Goal: Information Seeking & Learning: Learn about a topic

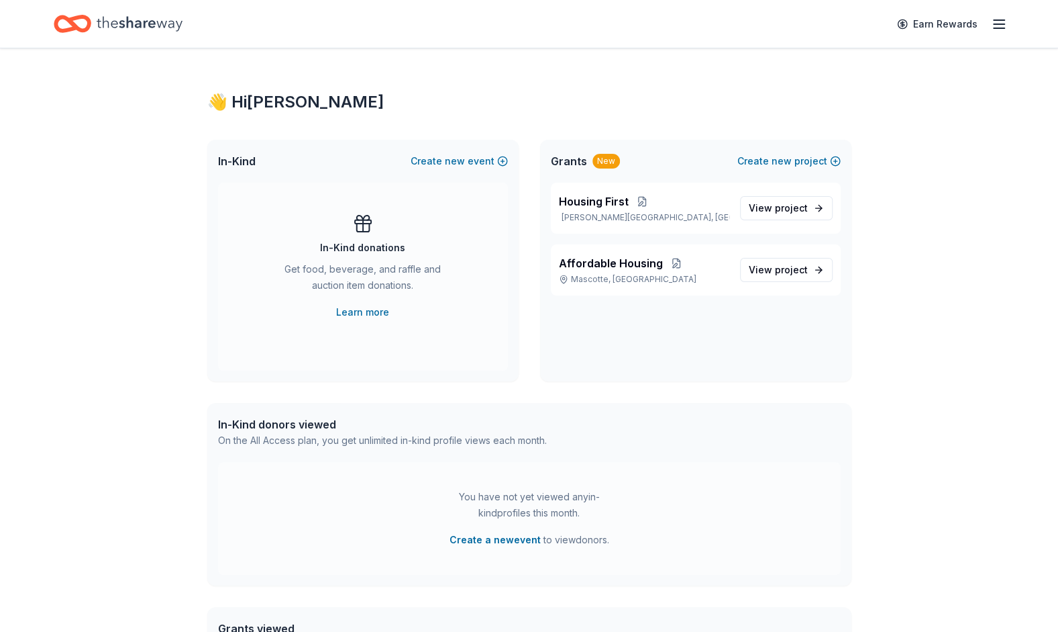
click at [766, 270] on span "View project" at bounding box center [778, 270] width 59 height 16
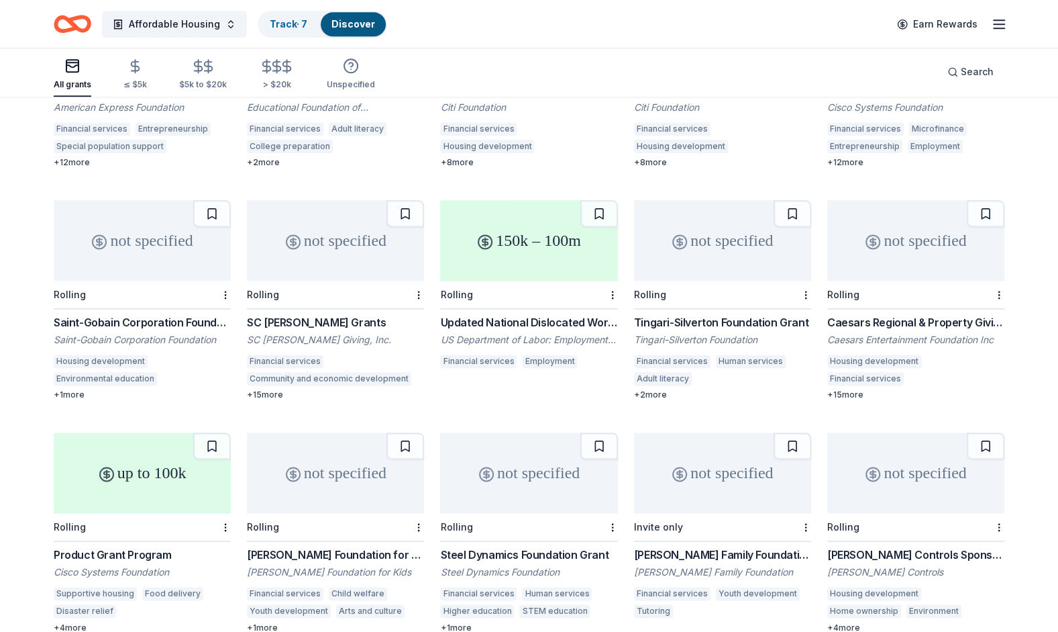
scroll to position [1003, 0]
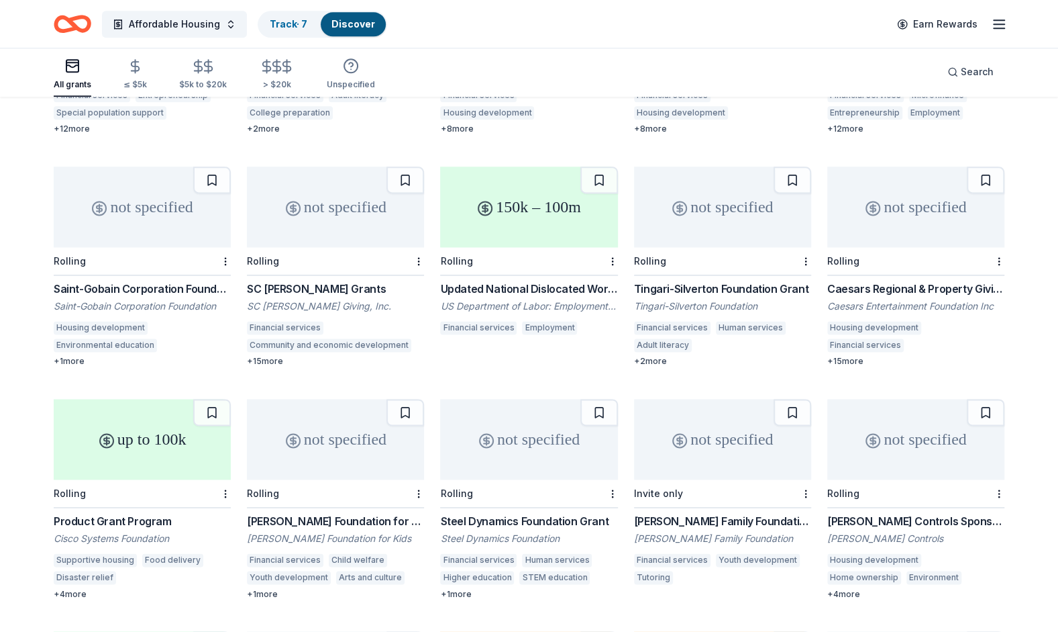
drag, startPoint x: 1058, startPoint y: 360, endPoint x: 1066, endPoint y: 411, distance: 51.7
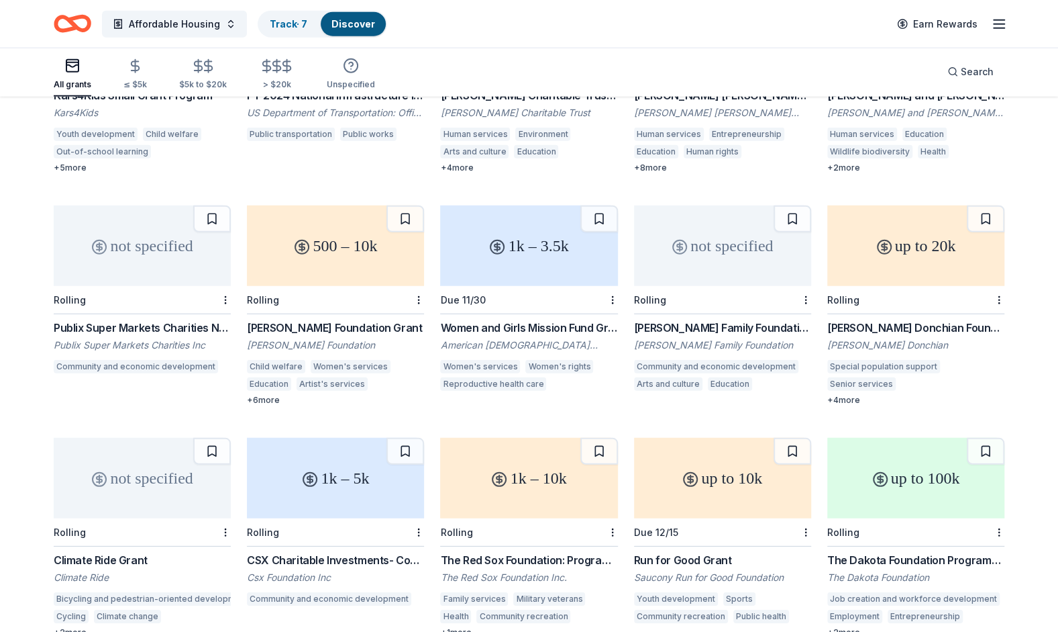
scroll to position [5386, 0]
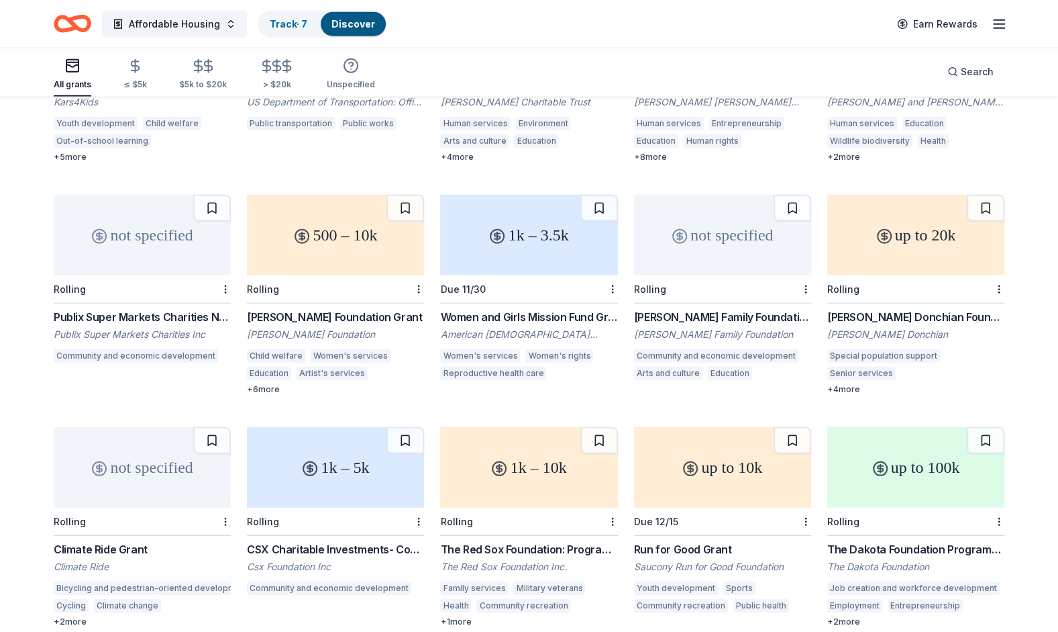
click at [366, 309] on div "Karen Colina Wilson Foundation Grant" at bounding box center [335, 317] width 177 height 16
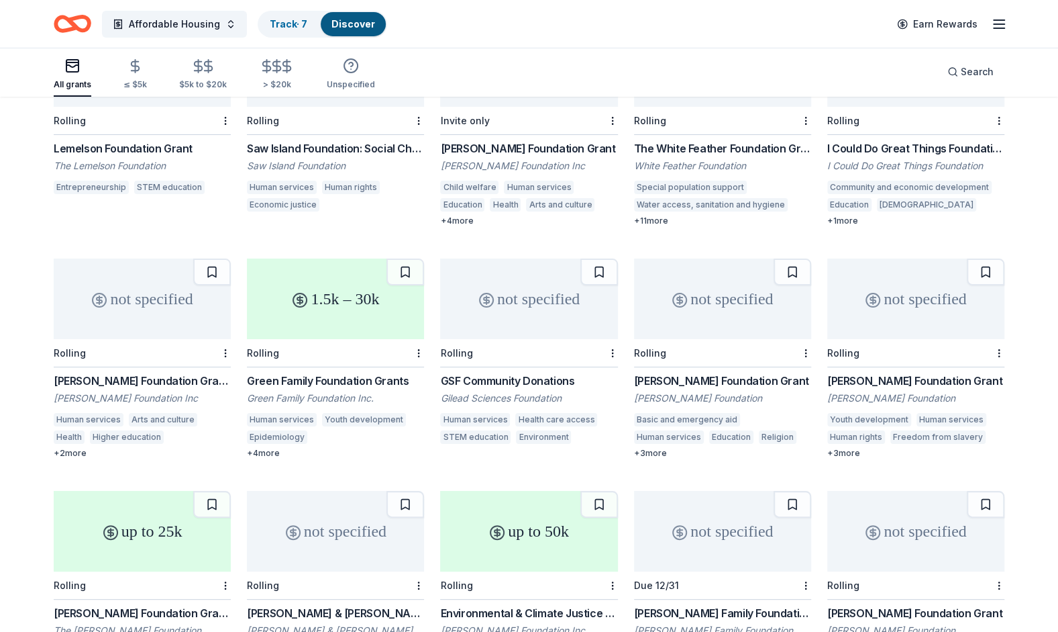
scroll to position [6278, 0]
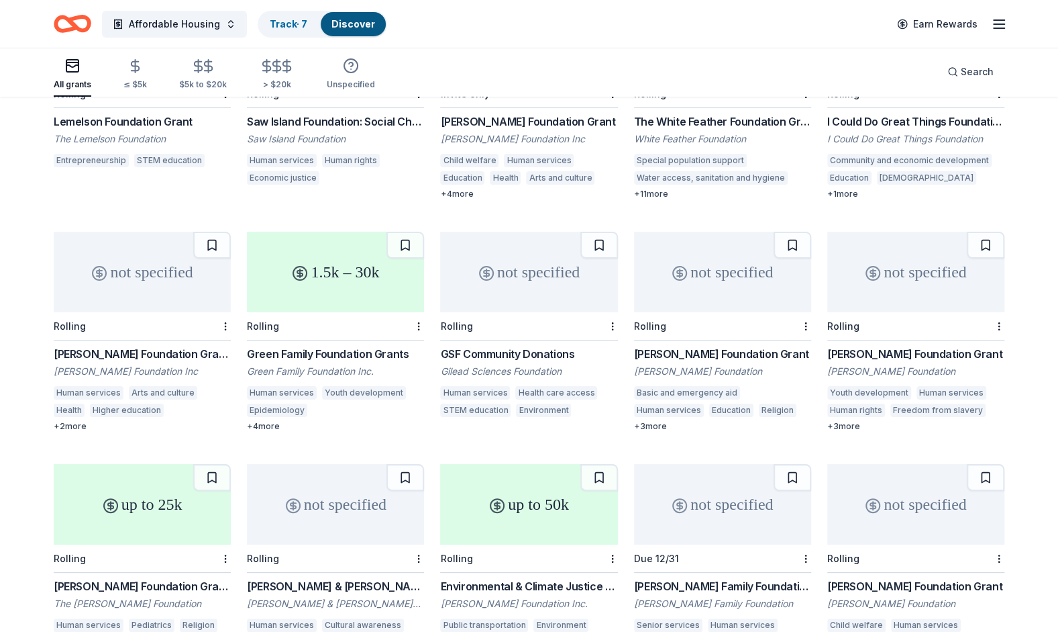
click at [656, 350] on div "Louis N. Cassett Foundation Grant" at bounding box center [722, 354] width 177 height 16
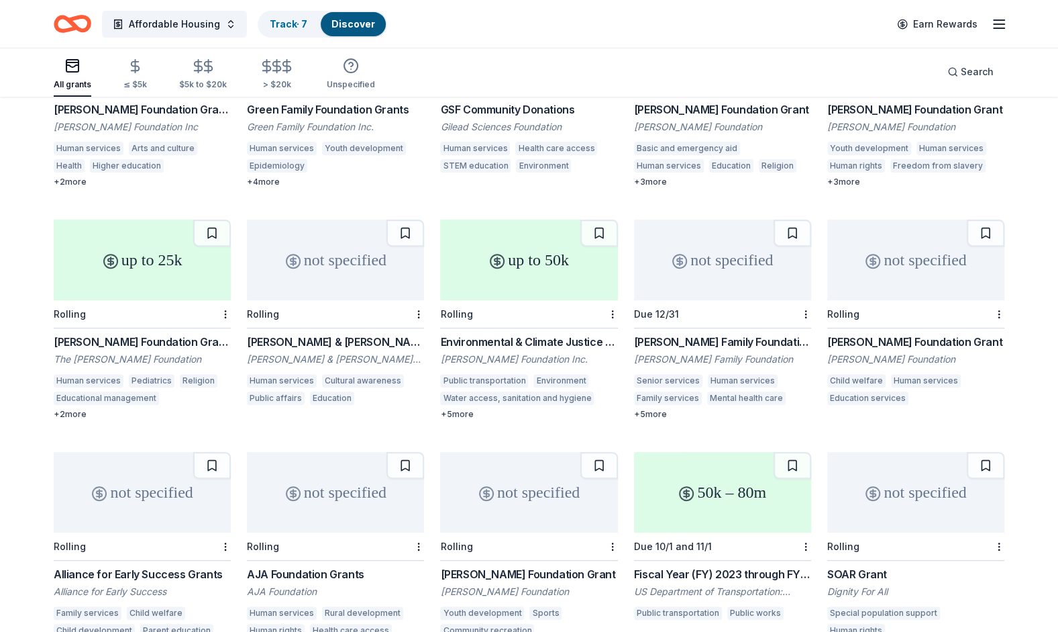
scroll to position [6555, 0]
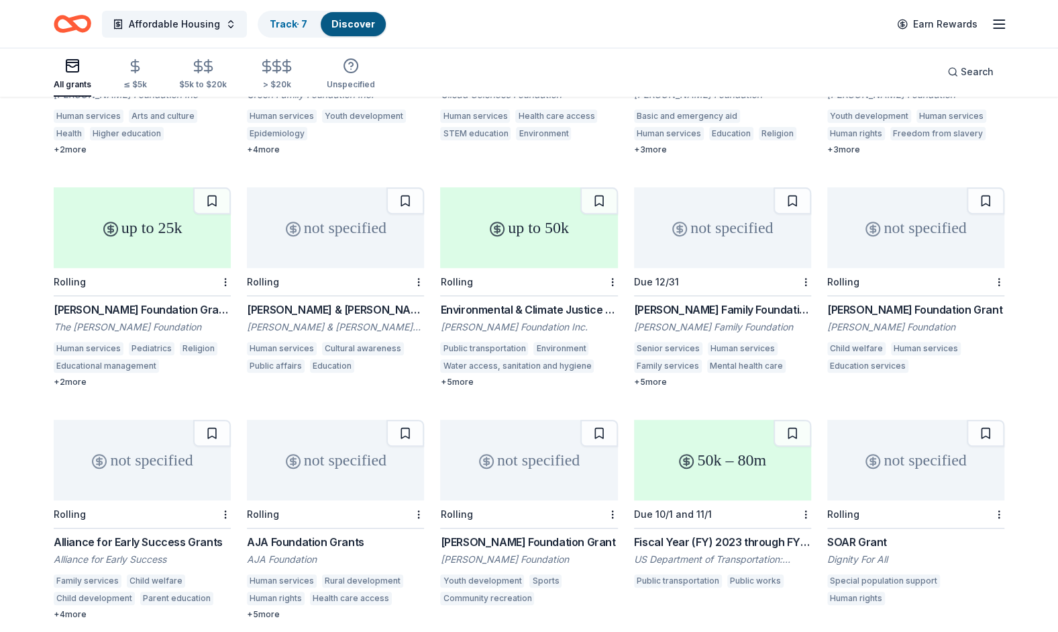
click at [854, 538] on div "SOAR Grant" at bounding box center [915, 542] width 177 height 16
click at [539, 534] on div "[PERSON_NAME] Foundation Grant" at bounding box center [528, 542] width 177 height 16
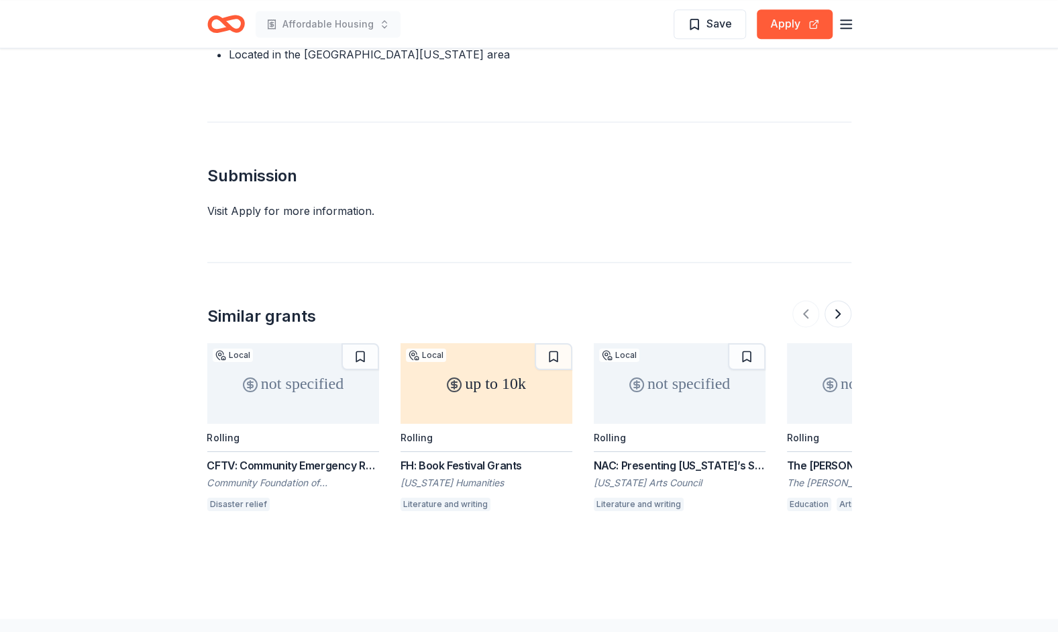
scroll to position [1090, 0]
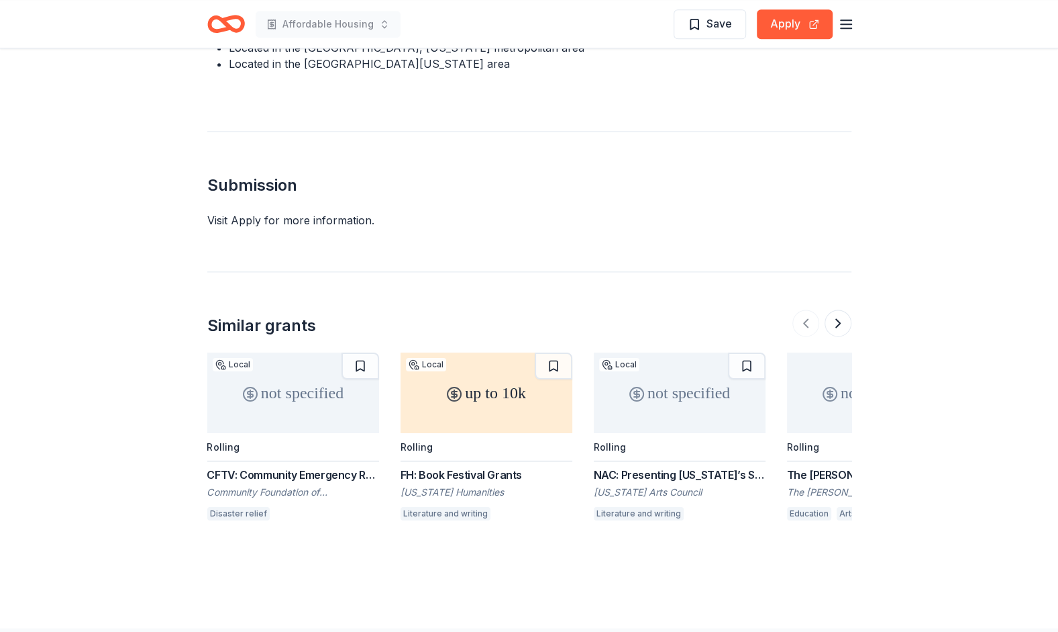
click at [840, 309] on button at bounding box center [838, 322] width 27 height 27
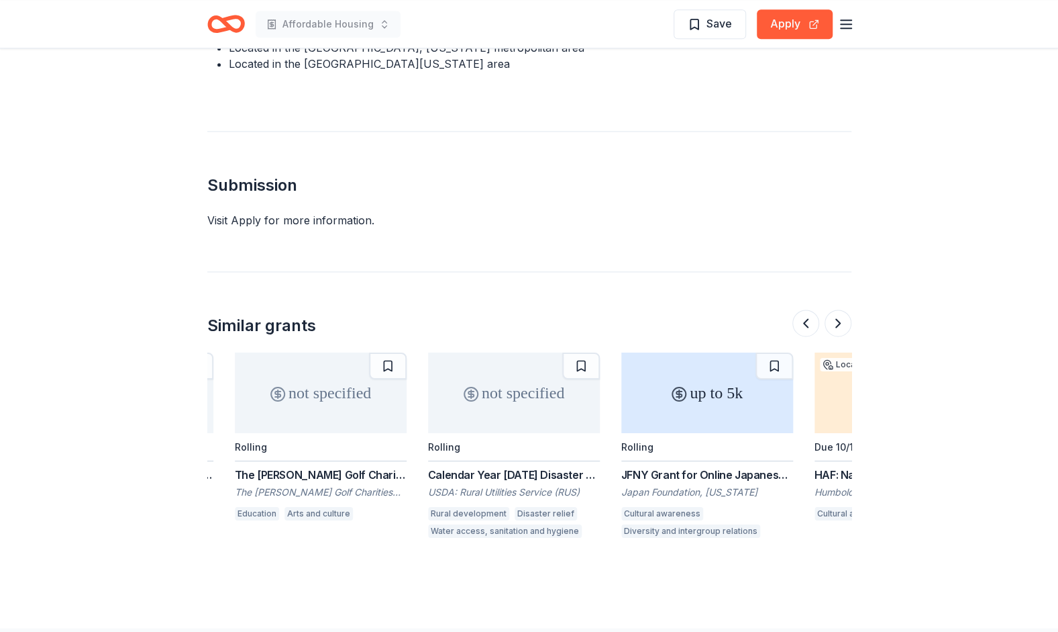
scroll to position [0, 580]
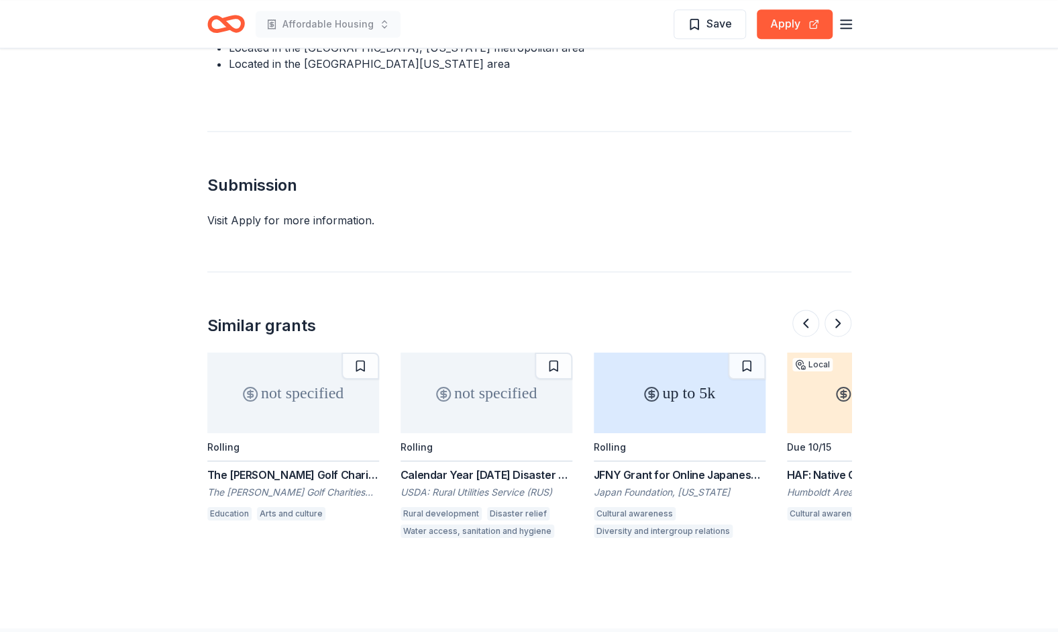
click at [840, 309] on button at bounding box center [838, 322] width 27 height 27
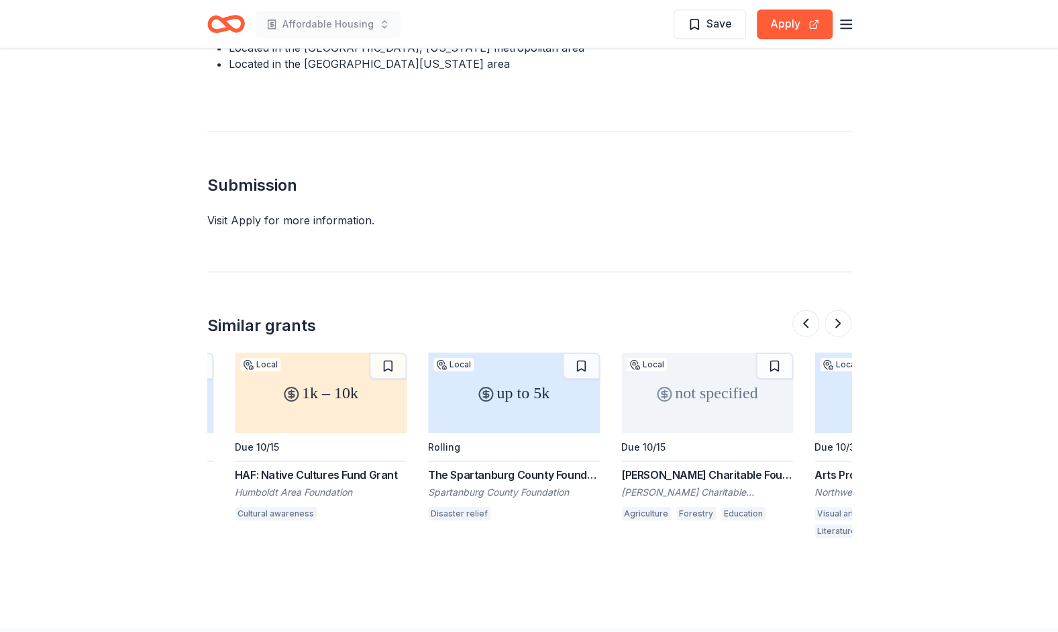
scroll to position [0, 1160]
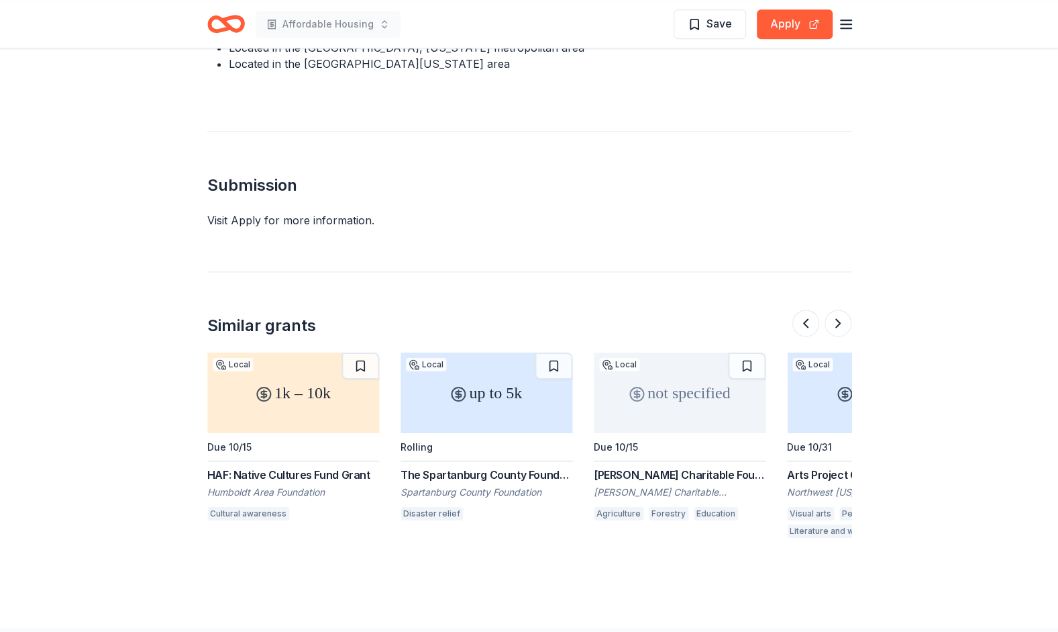
click at [840, 309] on button at bounding box center [838, 322] width 27 height 27
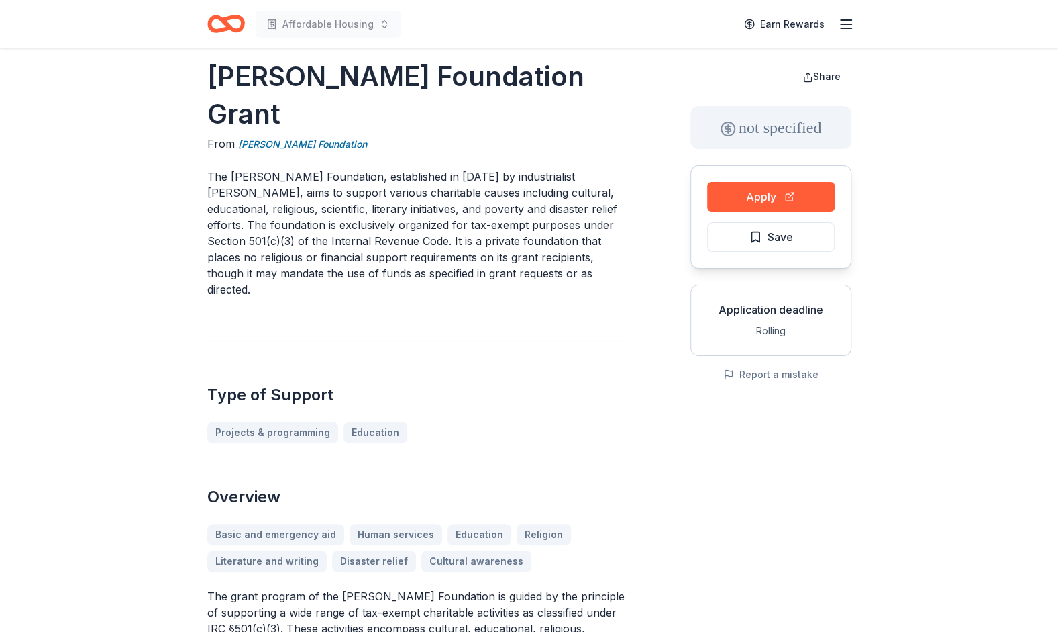
scroll to position [0, 0]
